Goal: Task Accomplishment & Management: Complete application form

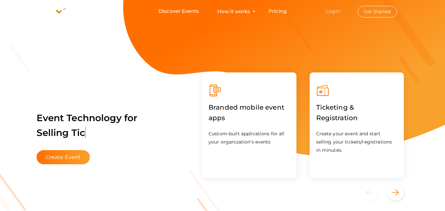
click at [336, 10] on link "Login" at bounding box center [333, 11] width 14 height 6
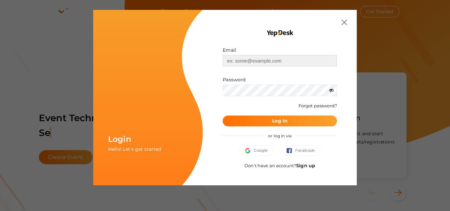
click at [279, 62] on input "text" at bounding box center [280, 61] width 114 height 12
type input "[EMAIL_ADDRESS][DOMAIN_NAME]"
click at [287, 117] on button "Log In" at bounding box center [280, 121] width 114 height 11
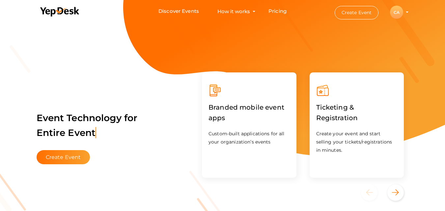
click at [399, 12] on div "CA" at bounding box center [396, 12] width 13 height 13
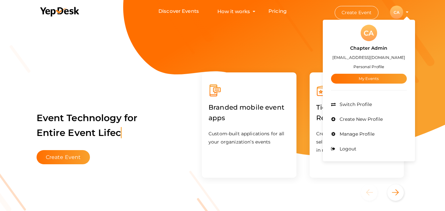
drag, startPoint x: 399, startPoint y: 12, endPoint x: 372, endPoint y: 85, distance: 77.2
click at [388, 19] on button "CA CA Chapter Admin [EMAIL_ADDRESS][DOMAIN_NAME] Personal Profile My Events Adm…" at bounding box center [396, 12] width 17 height 14
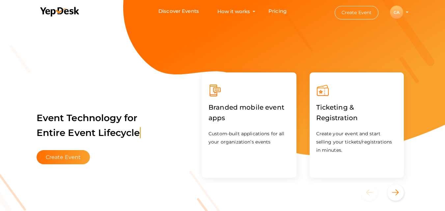
click at [399, 10] on div "CA" at bounding box center [396, 12] width 13 height 13
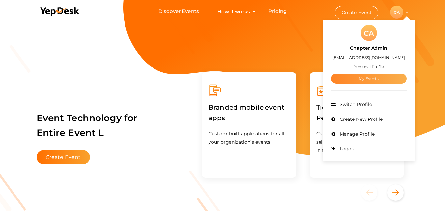
click at [355, 76] on link "My Events" at bounding box center [369, 79] width 76 height 10
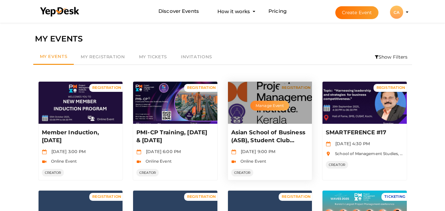
click at [278, 104] on button "Manage Event" at bounding box center [269, 106] width 39 height 10
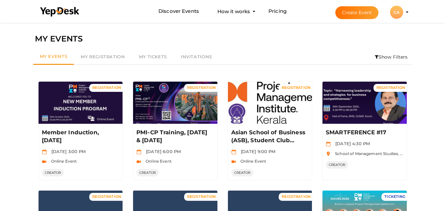
click at [351, 8] on button "Create Event" at bounding box center [356, 12] width 43 height 13
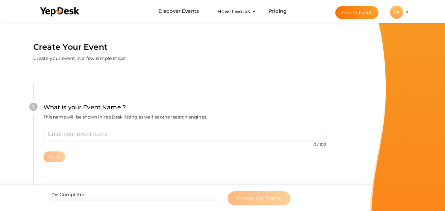
scroll to position [21, 0]
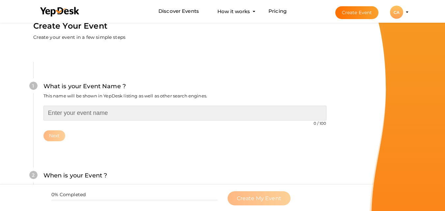
click at [175, 117] on input "text" at bounding box center [184, 113] width 283 height 15
paste input "Asian School of Business (ASB), Student Club Registration [DATE]-[DATE]"
click at [103, 112] on input "DCSMAT, Student Club Registration [DATE]-[DATE]" at bounding box center [184, 113] width 283 height 15
type input "DCSMAT, Student Club 2025-26"
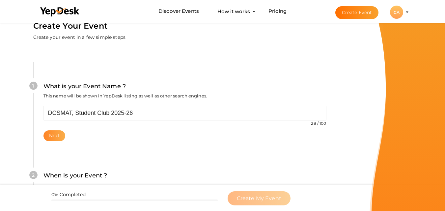
click at [53, 136] on button "Next" at bounding box center [54, 135] width 22 height 11
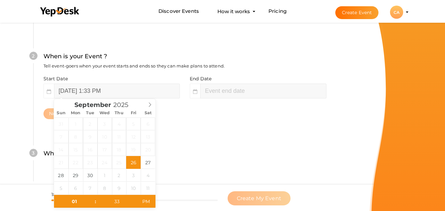
scroll to position [152, 0]
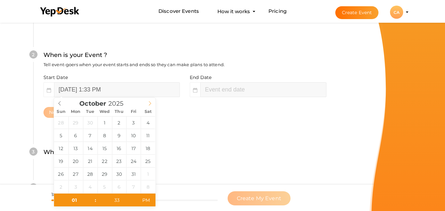
click at [152, 105] on span at bounding box center [149, 102] width 11 height 9
type input "[DATE] 1:33 PM"
type input "[DATE] 3:33 PM"
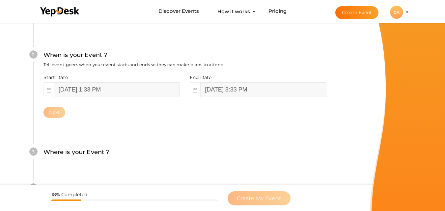
click at [161, 173] on div "3 Where is your Event ? Tell event-goers where your event location is. Venue On…" at bounding box center [184, 156] width 303 height 36
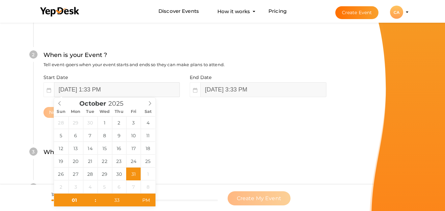
click at [102, 96] on input "[DATE] 1:33 PM" at bounding box center [117, 89] width 126 height 15
click at [57, 100] on div "[DATE]" at bounding box center [104, 102] width 101 height 9
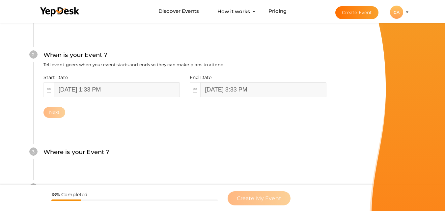
click at [174, 157] on div "Where is your Event ? Tell event-goers where your event location is." at bounding box center [184, 156] width 283 height 16
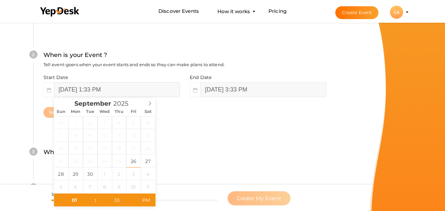
click at [87, 86] on input "[DATE] 1:33 PM" at bounding box center [117, 89] width 126 height 15
type input "[DATE] 1:33 PM"
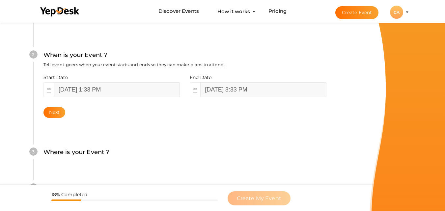
click at [181, 145] on div "3 Where is your Event ? Tell event-goers where your event location is. Venue On…" at bounding box center [184, 156] width 303 height 36
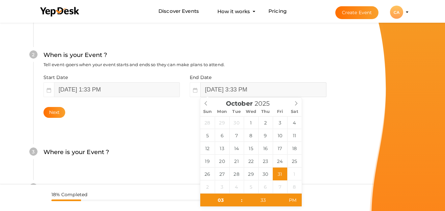
click at [254, 91] on input "[DATE] 3:33 PM" at bounding box center [263, 89] width 126 height 15
click at [223, 204] on input "03" at bounding box center [220, 200] width 41 height 13
type input "11"
type input "[DATE] 11:33 PM"
click at [264, 201] on input "33" at bounding box center [263, 200] width 41 height 13
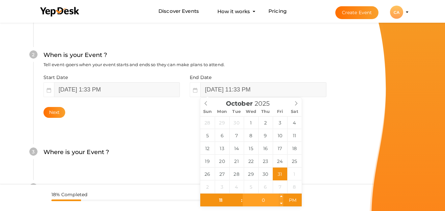
type input "00"
type input "[DATE] 11:00 PM"
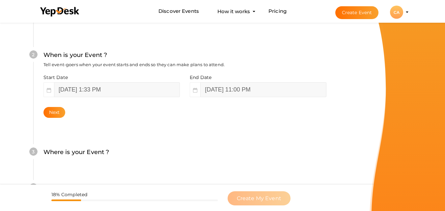
click at [352, 134] on div "What is your Event Name ? This name will be shown in YepDesk listing as well as…" at bounding box center [185, 106] width 343 height 389
click at [56, 112] on button "Next" at bounding box center [54, 112] width 22 height 11
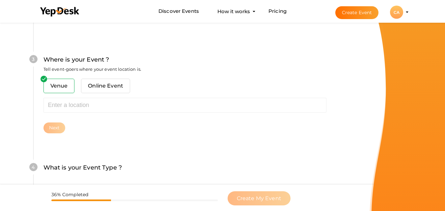
scroll to position [259, 0]
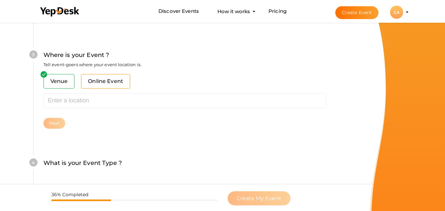
click at [103, 84] on span "Online Event" at bounding box center [105, 81] width 49 height 14
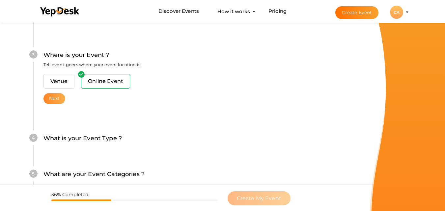
click at [56, 100] on button "Next" at bounding box center [54, 98] width 22 height 11
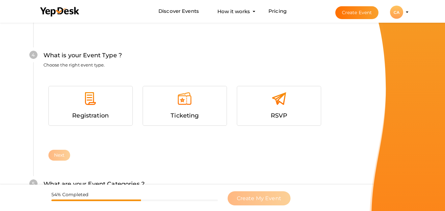
scroll to position [352, 0]
click at [93, 102] on img at bounding box center [90, 98] width 15 height 15
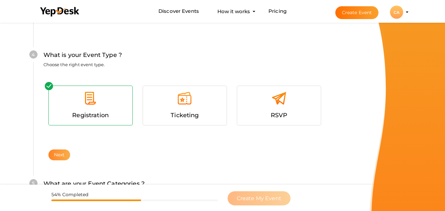
click at [61, 157] on button "Next" at bounding box center [59, 155] width 22 height 11
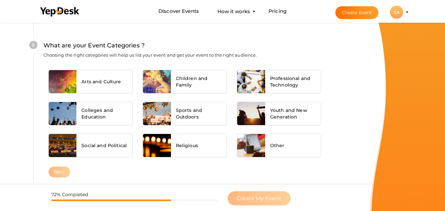
scroll to position [491, 0]
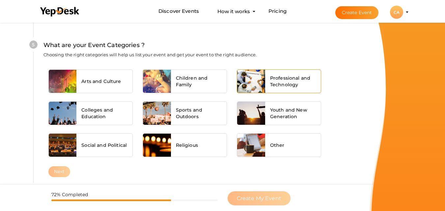
click at [279, 87] on span "Professional and Technology" at bounding box center [293, 81] width 46 height 13
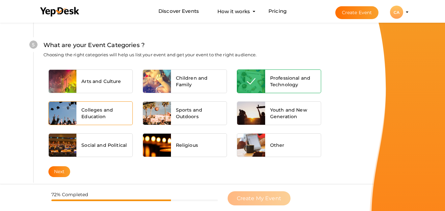
click at [109, 111] on span "Colleges and Education" at bounding box center [104, 113] width 46 height 13
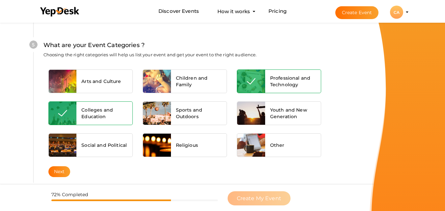
click at [275, 75] on span "Professional and Technology" at bounding box center [293, 81] width 46 height 13
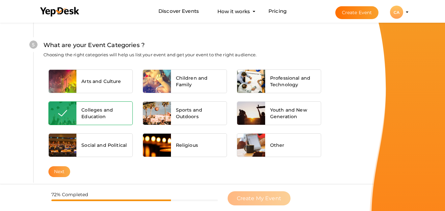
click at [58, 177] on button "Next" at bounding box center [59, 171] width 22 height 11
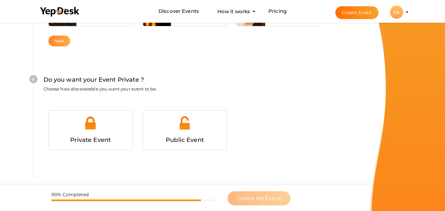
scroll to position [636, 0]
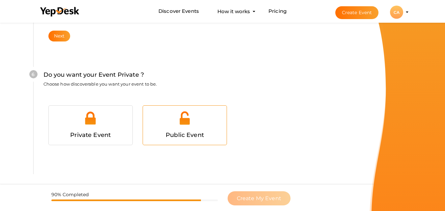
click at [178, 138] on span "Public Event" at bounding box center [185, 134] width 38 height 7
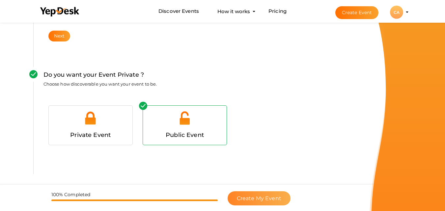
click at [251, 198] on span "Create My Event" at bounding box center [259, 198] width 44 height 6
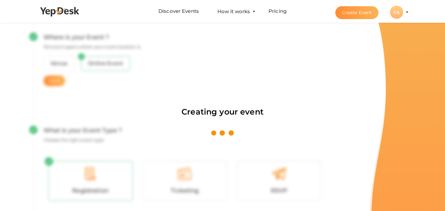
scroll to position [99, 0]
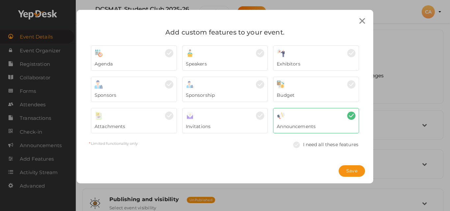
click at [362, 26] on div at bounding box center [362, 21] width 12 height 12
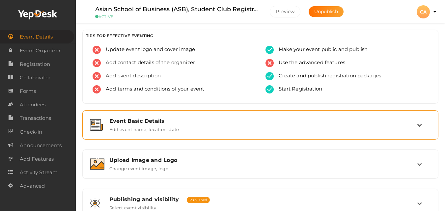
click at [158, 123] on div "Event Basic Details" at bounding box center [263, 121] width 308 height 6
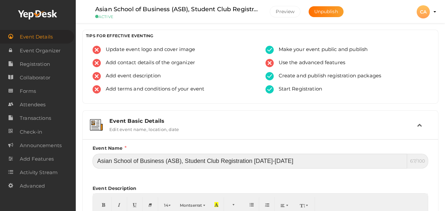
click at [340, 159] on input "Asian School of Business (ASB), Student Club Registration [DATE]-[DATE]" at bounding box center [250, 161] width 315 height 15
